Goal: Task Accomplishment & Management: Use online tool/utility

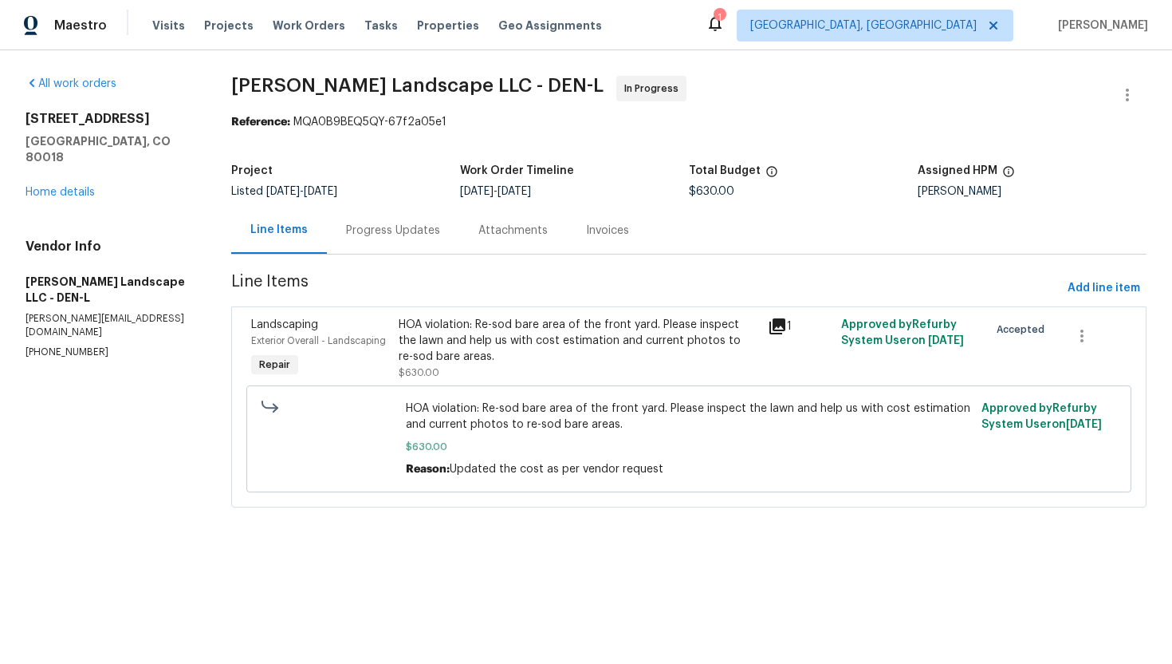
click at [407, 239] on div "Progress Updates" at bounding box center [393, 230] width 132 height 47
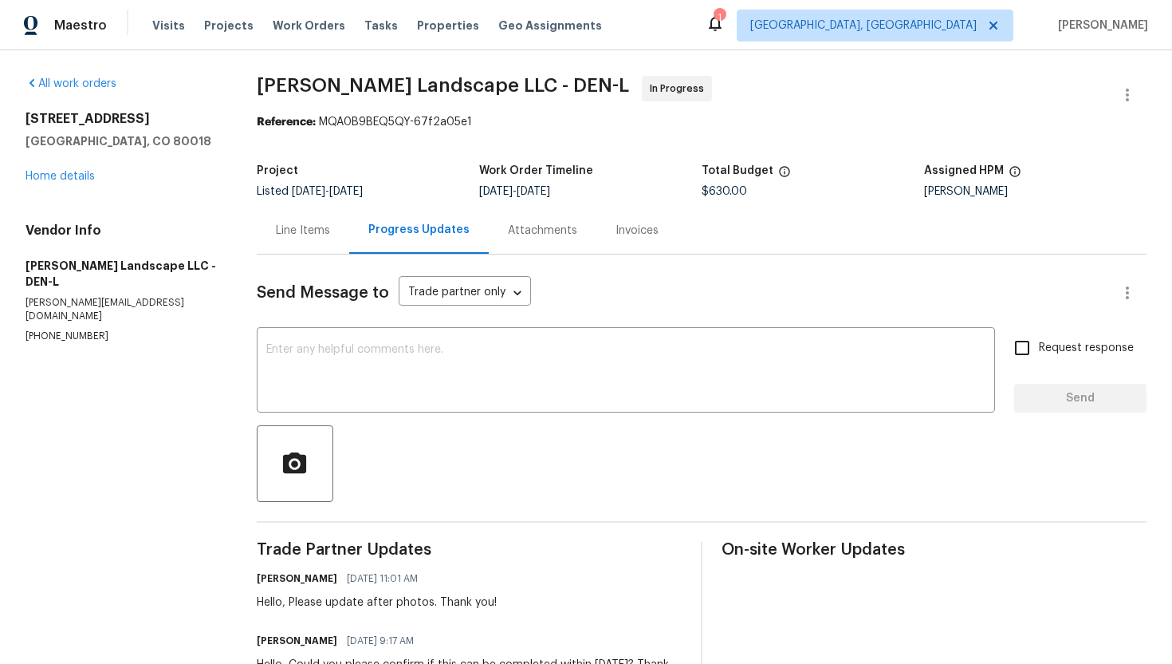
click at [40, 329] on p "(303) 500-2297" at bounding box center [122, 336] width 193 height 14
copy p "(303) 500-2297"
click at [77, 297] on div "Vendor Info Dalia Landscape LLC - DEN-L antonio@dalialandscape.com (303) 500-22…" at bounding box center [122, 283] width 193 height 120
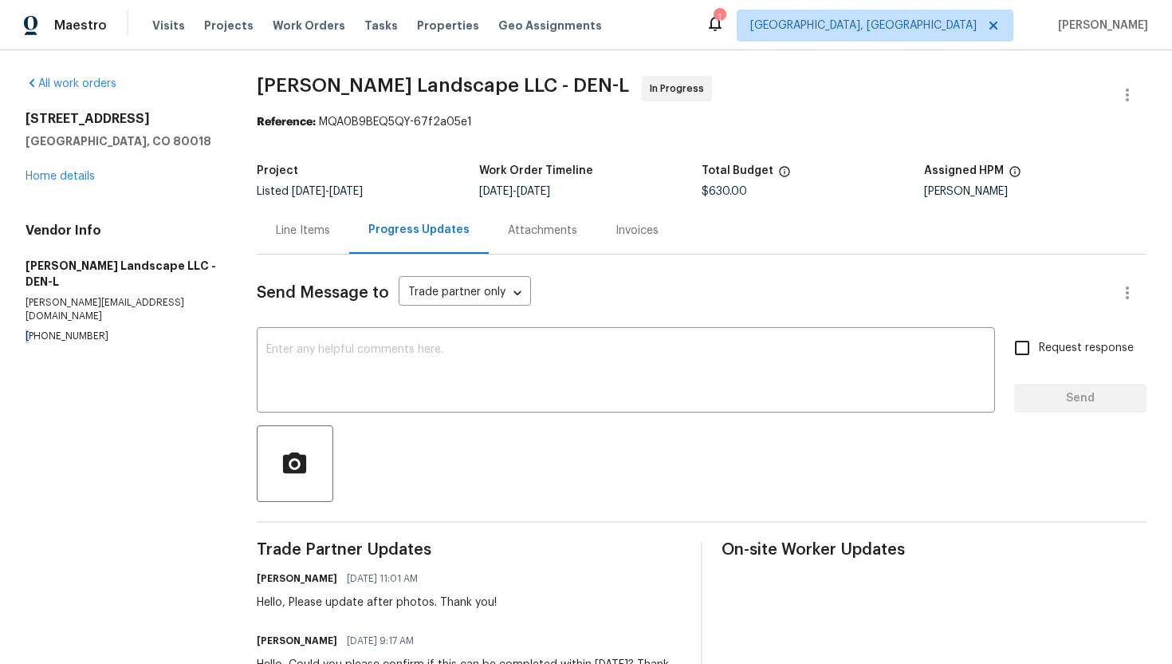
click at [77, 297] on div "Vendor Info Dalia Landscape LLC - DEN-L antonio@dalialandscape.com (303) 500-22…" at bounding box center [122, 283] width 193 height 120
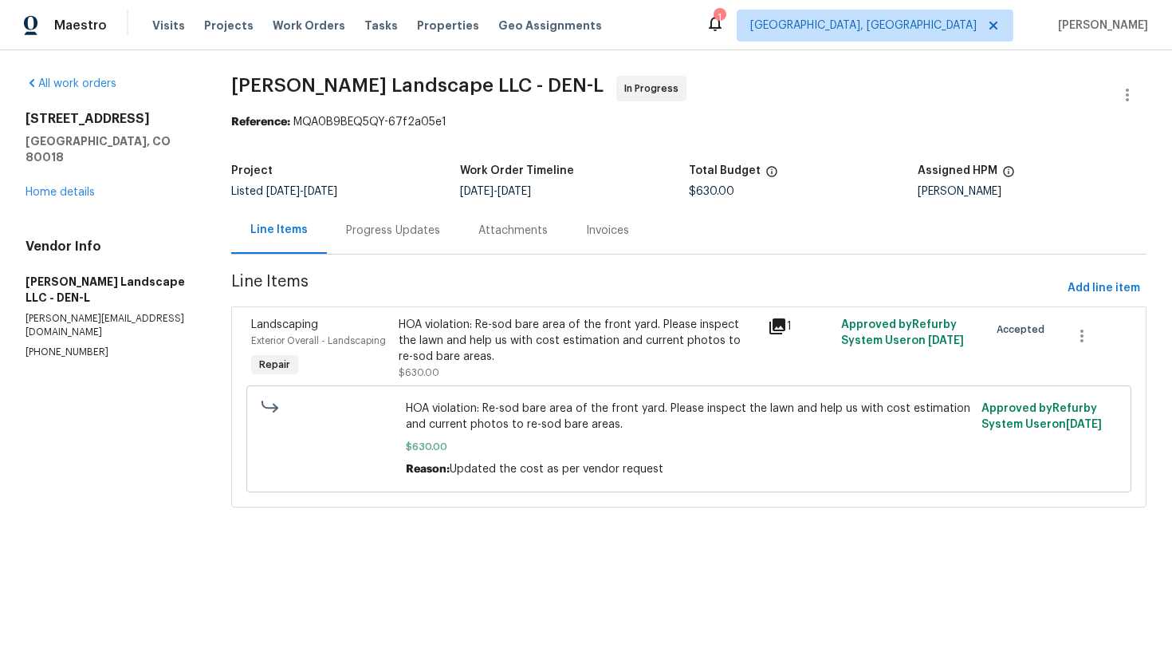
click at [374, 224] on div "Progress Updates" at bounding box center [393, 231] width 94 height 16
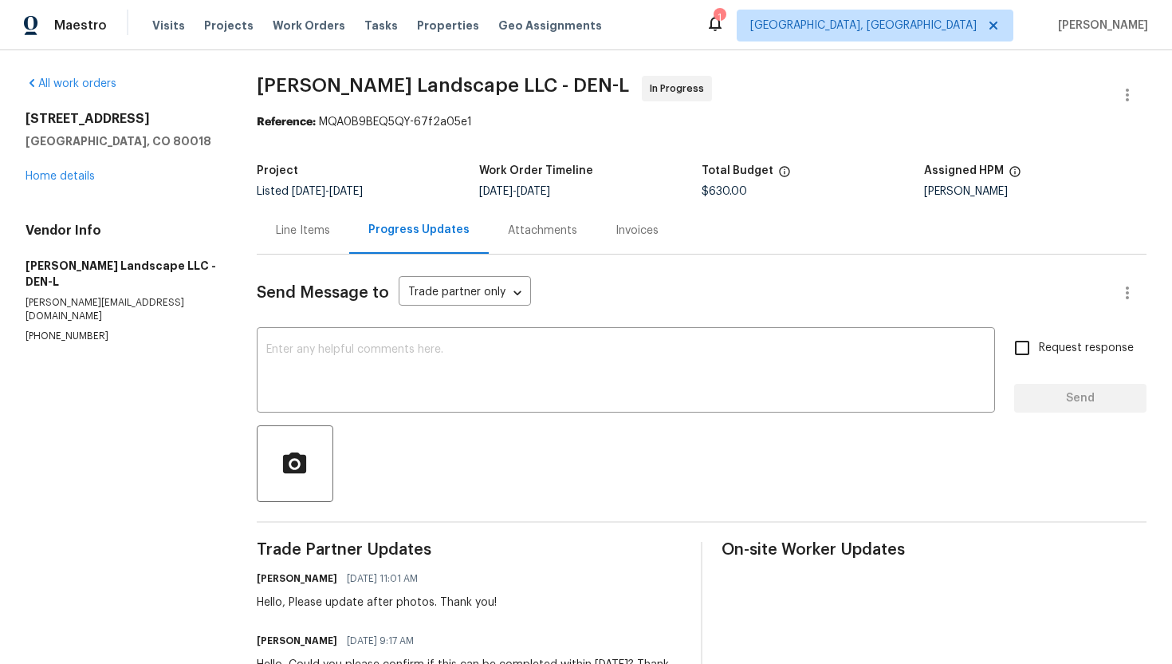
click at [104, 296] on p "antonio@dalialandscape.com" at bounding box center [122, 309] width 193 height 27
copy p "antonio@dalialandscape.com"
click at [317, 226] on div "Line Items" at bounding box center [303, 231] width 54 height 16
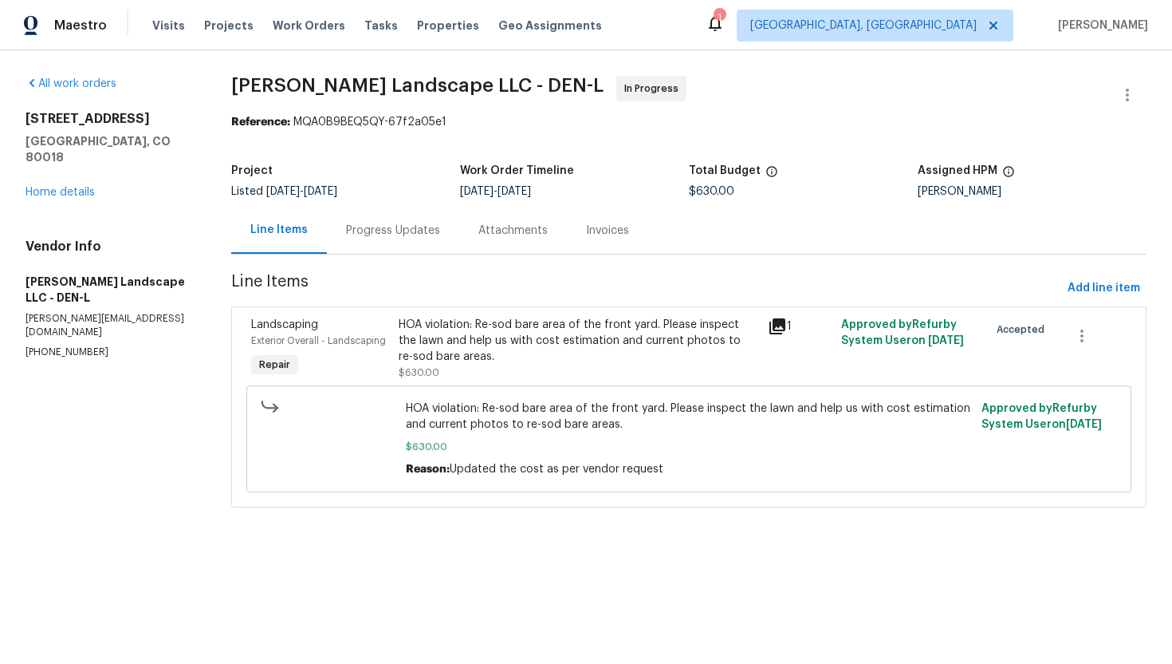
click at [402, 333] on div "HOA violation: Re-sod bare area of the front yard. Please inspect the lawn and …" at bounding box center [578, 341] width 359 height 48
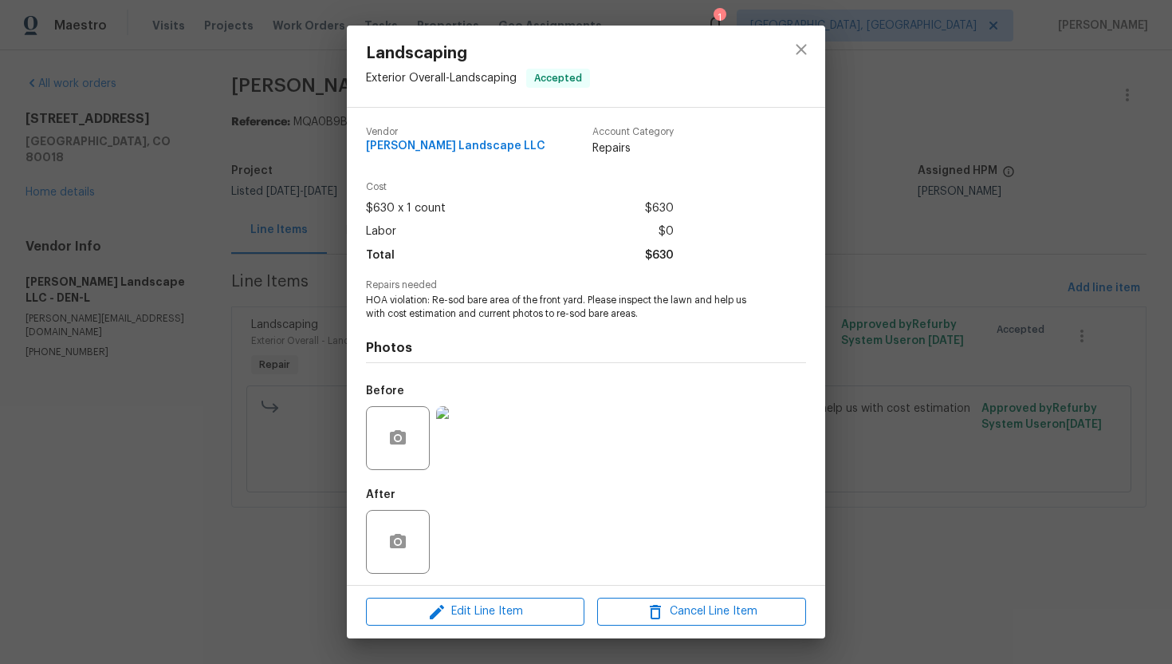
click at [857, 179] on div "Landscaping Exterior Overall - Landscaping Accepted Vendor Dalia Landscape LLC …" at bounding box center [586, 332] width 1172 height 664
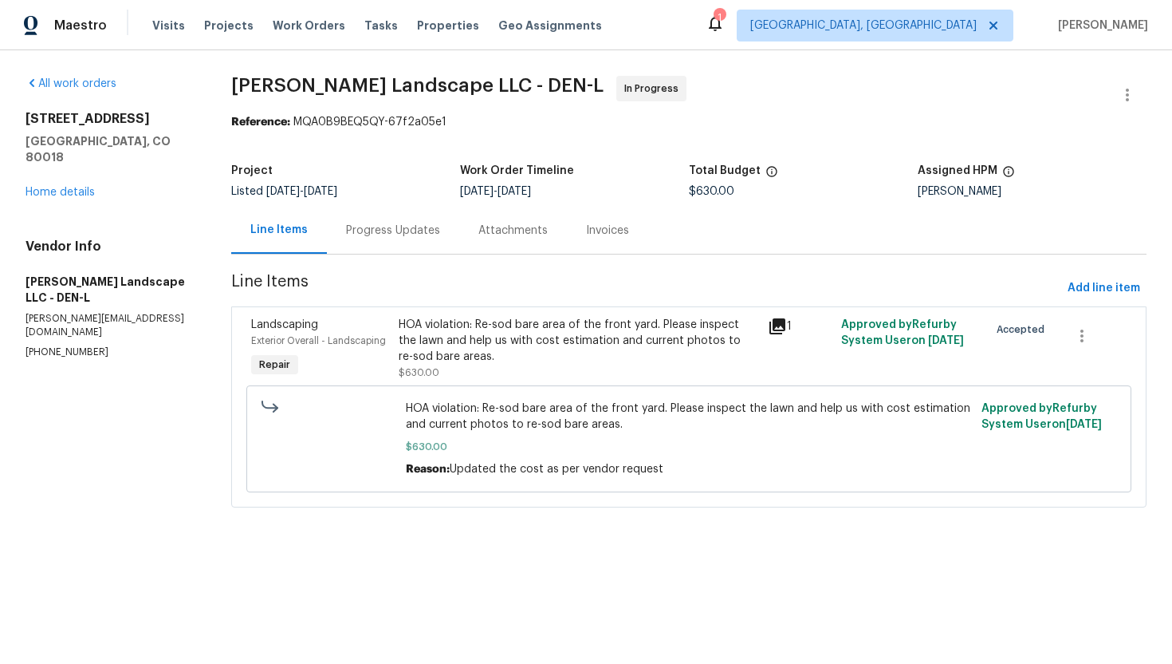
click at [383, 225] on div "Progress Updates" at bounding box center [393, 231] width 94 height 16
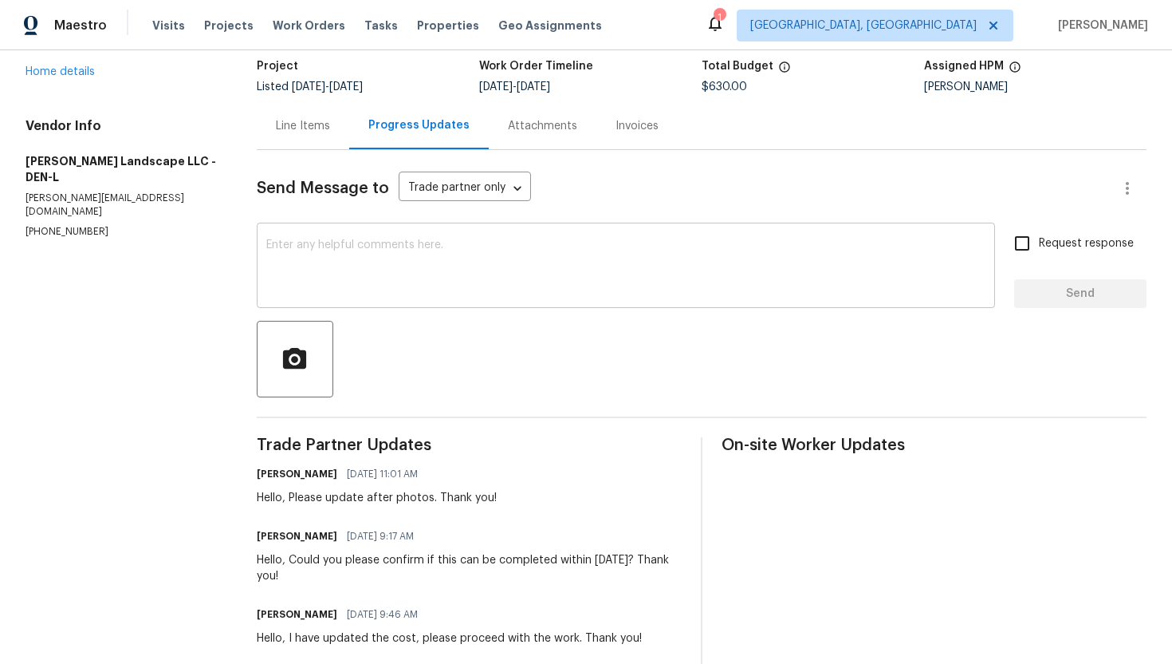
scroll to position [183, 0]
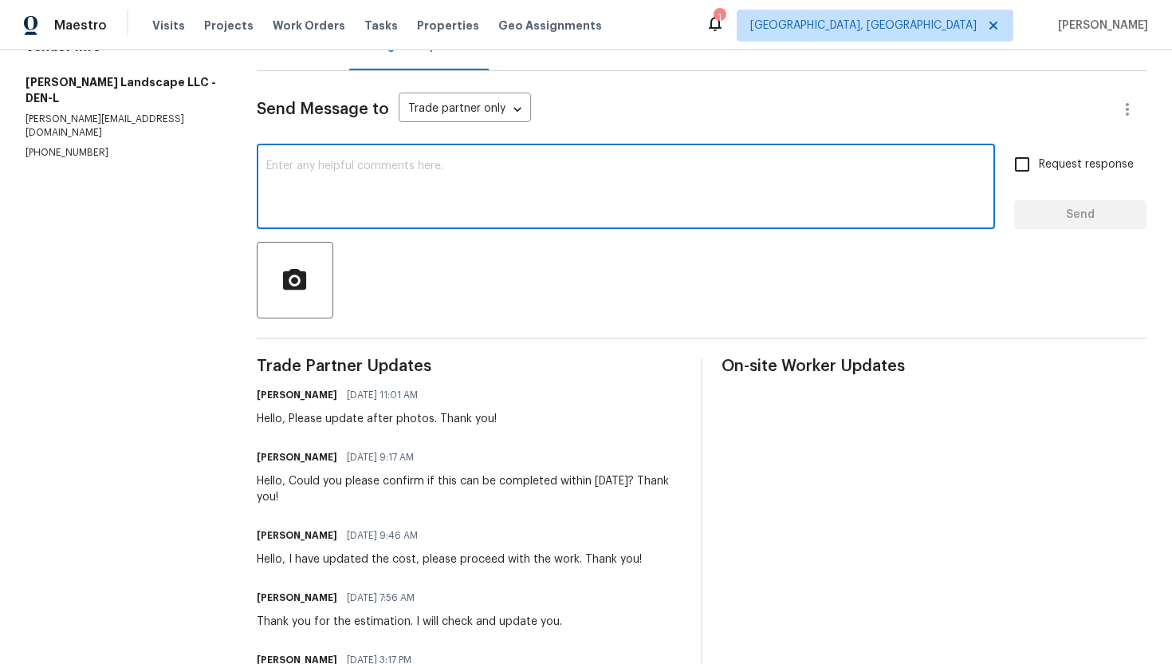
click at [472, 199] on textarea at bounding box center [625, 188] width 719 height 56
click at [400, 166] on textarea "Hello, please update the sttus nad phptos ASAP. Thank you!" at bounding box center [625, 188] width 719 height 56
click at [440, 164] on textarea "Hello, please update the status nad phptos ASAP. Thank you!" at bounding box center [625, 188] width 719 height 56
click at [487, 205] on textarea "Hello, please update the status and photos ASAP. Thank you!" at bounding box center [625, 188] width 719 height 56
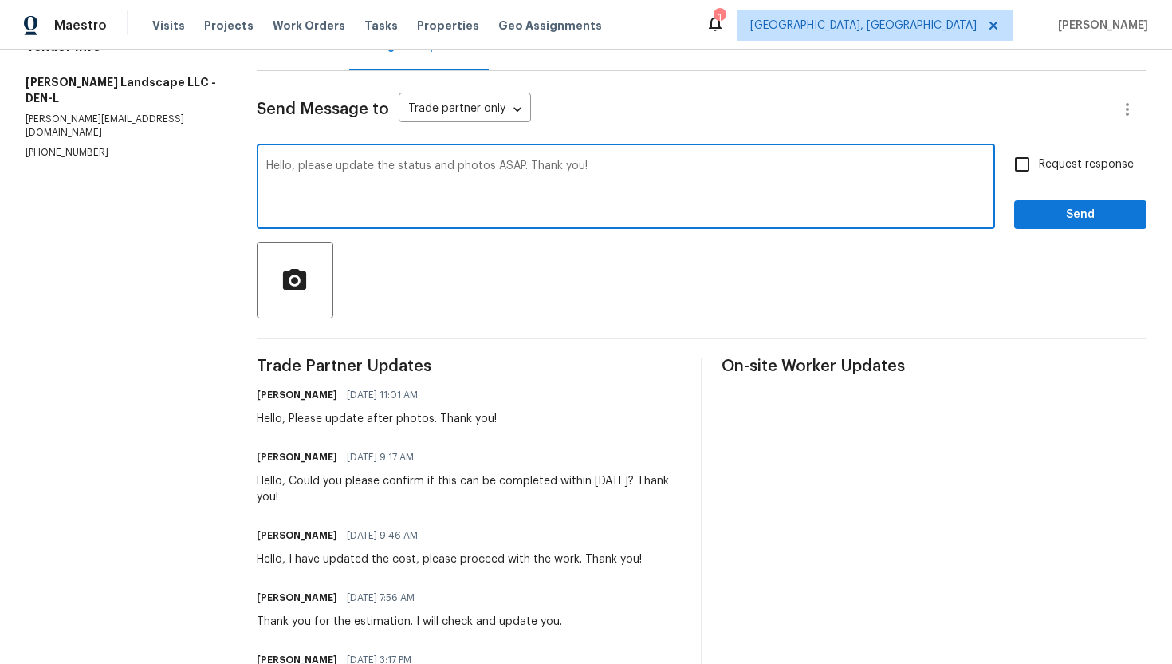
type textarea "Hello, please update the status and photos ASAP. Thank you!"
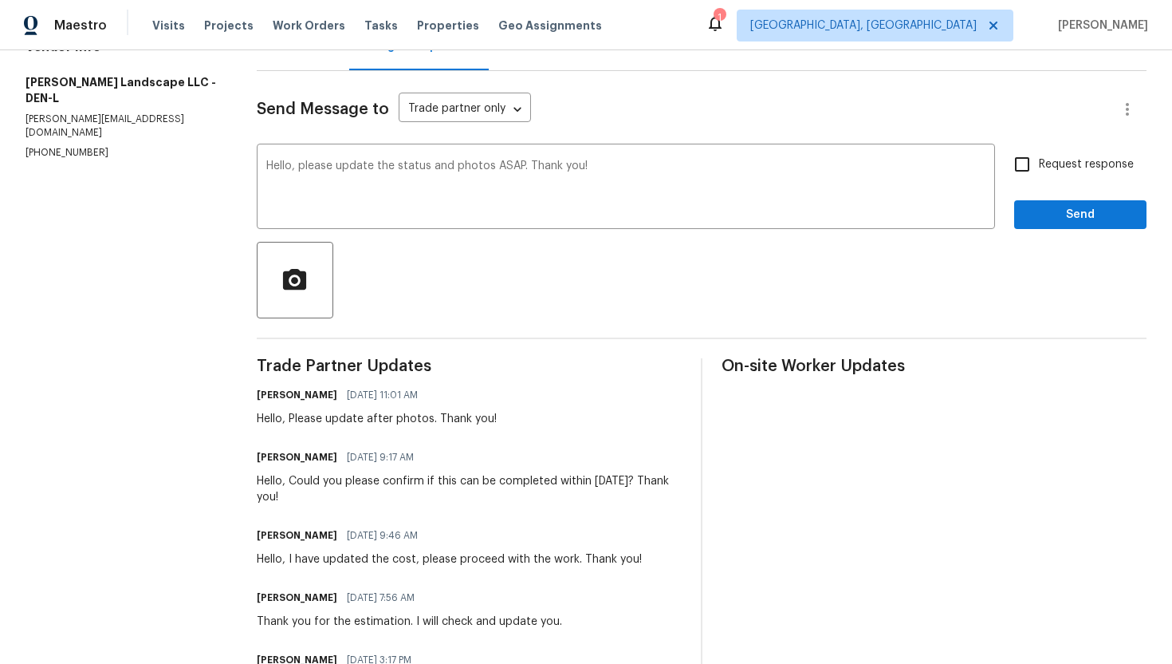
click at [1062, 163] on span "Request response" at bounding box center [1086, 164] width 95 height 17
click at [1039, 163] on input "Request response" at bounding box center [1022, 164] width 33 height 33
checkbox input "true"
click at [1058, 217] on span "Send" at bounding box center [1080, 215] width 107 height 20
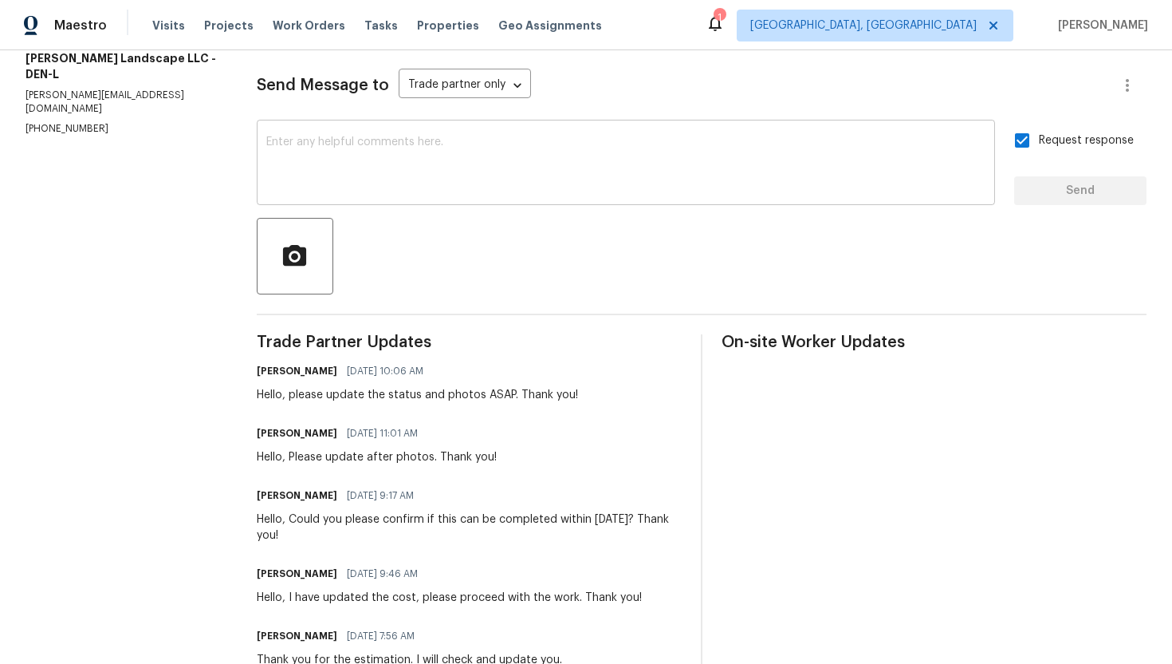
scroll to position [175, 0]
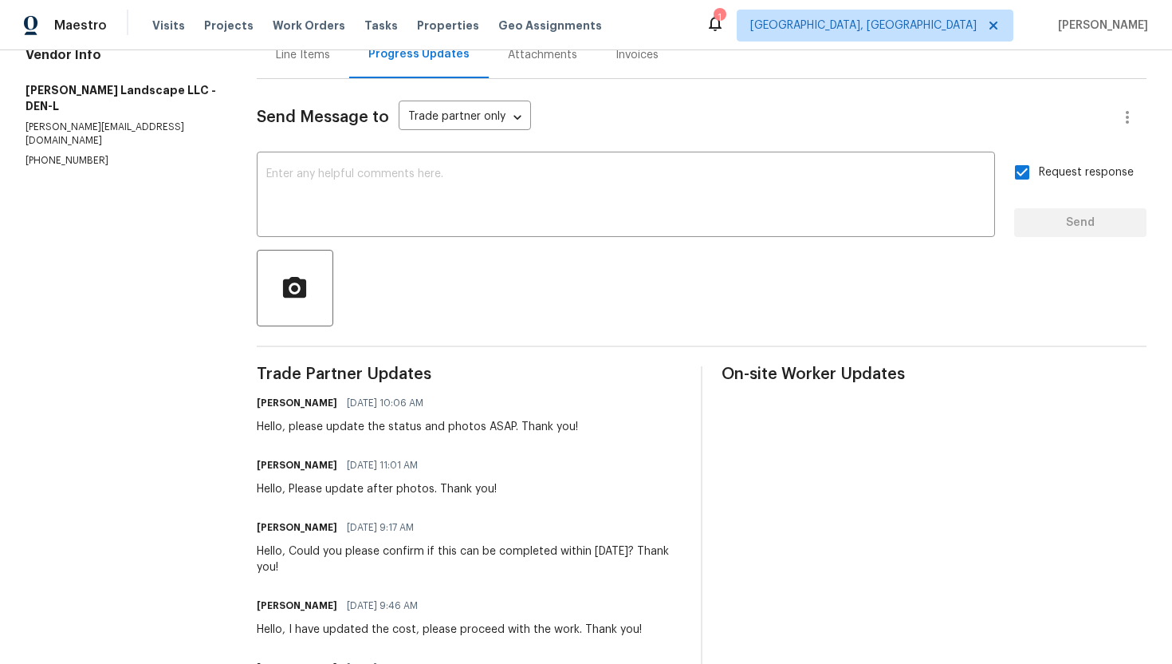
click at [301, 58] on div "Line Items" at bounding box center [303, 55] width 54 height 16
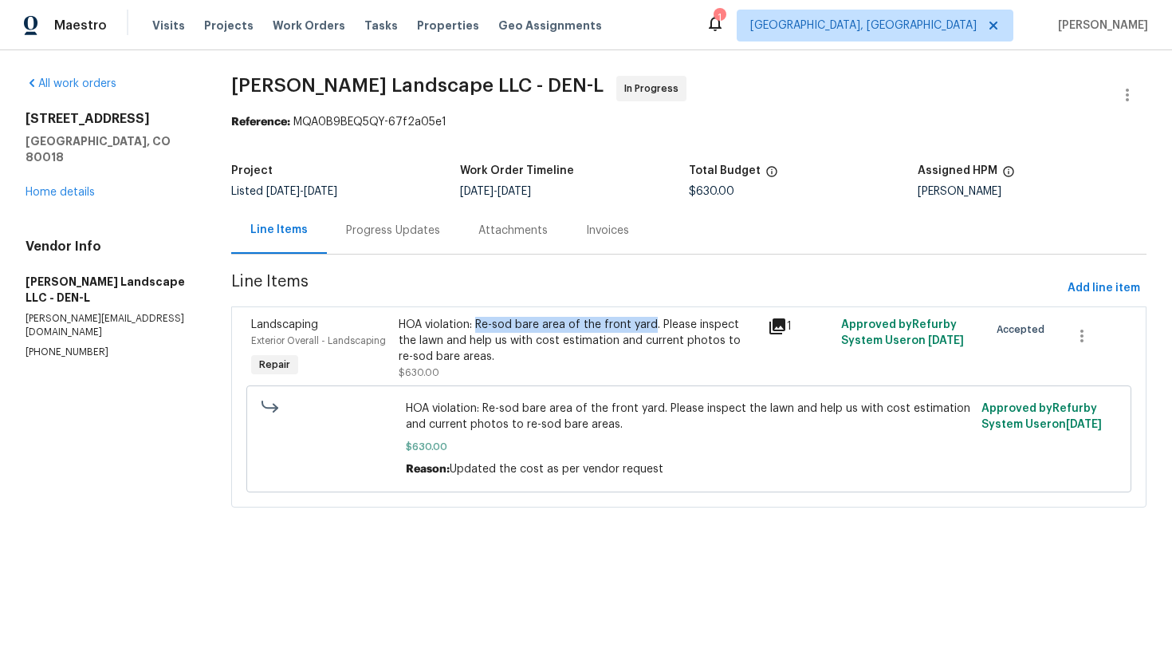
drag, startPoint x: 479, startPoint y: 323, endPoint x: 650, endPoint y: 327, distance: 170.7
click at [650, 327] on div "HOA violation: Re-sod bare area of the front yard. Please inspect the lawn and …" at bounding box center [578, 341] width 359 height 48
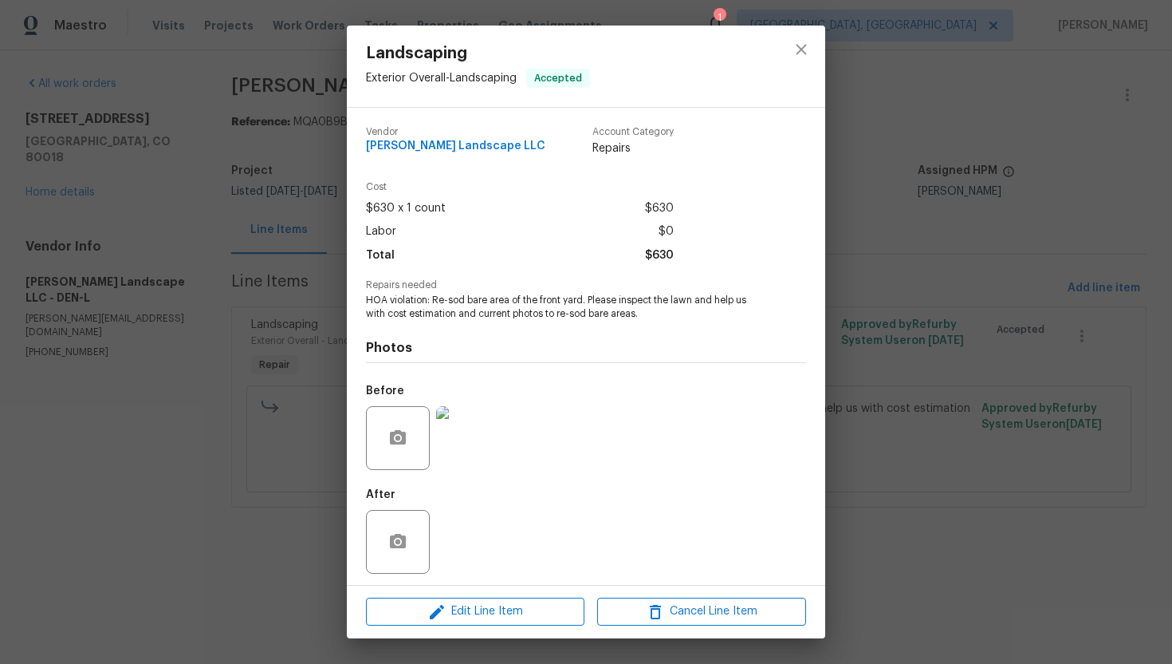
copy div "Re-sod bare area of the front yard"
drag, startPoint x: 433, startPoint y: 298, endPoint x: 582, endPoint y: 297, distance: 149.2
click at [582, 297] on span "HOA violation: Re-sod bare area of the front yard. Please inspect the lawn and …" at bounding box center [564, 307] width 396 height 27
copy span "Re-sod bare area of the front yard"
